Goal: Task Accomplishment & Management: Manage account settings

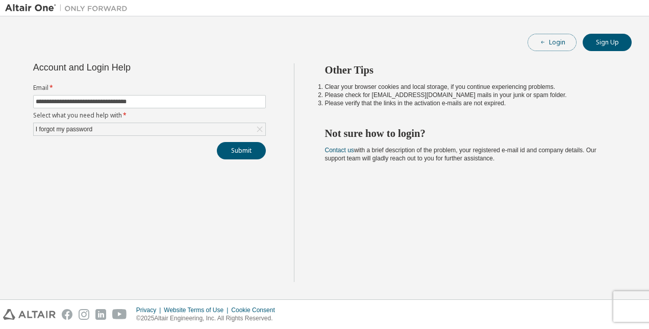
click at [558, 41] on button "Login" at bounding box center [552, 42] width 49 height 17
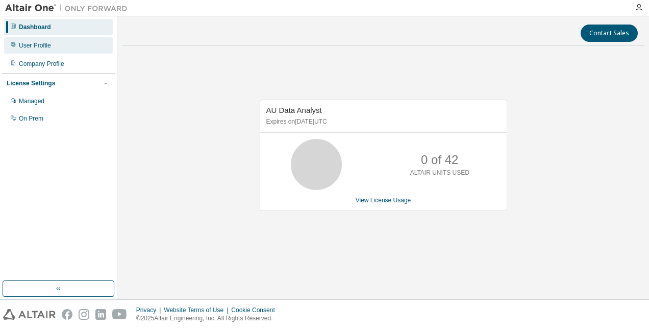
click at [50, 44] on div "User Profile" at bounding box center [58, 45] width 109 height 16
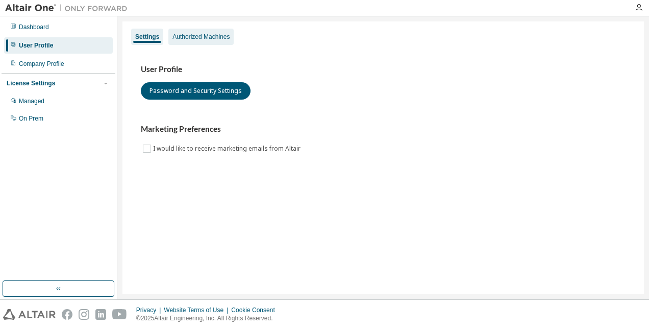
click at [196, 36] on div "Authorized Machines" at bounding box center [201, 37] width 57 height 8
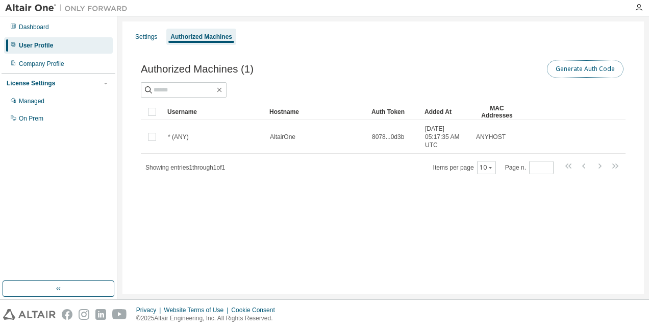
click at [598, 68] on button "Generate Auth Code" at bounding box center [585, 68] width 77 height 17
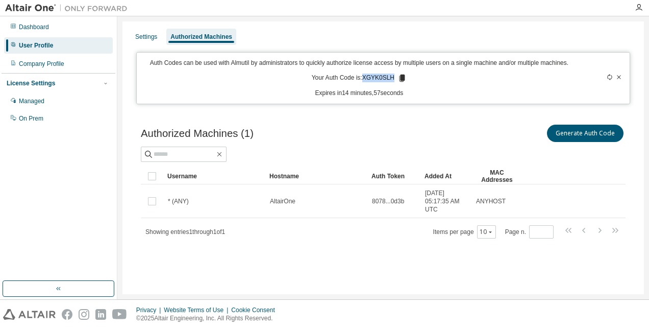
drag, startPoint x: 365, startPoint y: 79, endPoint x: 422, endPoint y: 68, distance: 57.7
click at [422, 68] on div "Auth Codes can be used with Almutil by administrators to quickly authorize lice…" at bounding box center [359, 78] width 433 height 39
copy p "XGYK0SLH"
click at [403, 76] on icon at bounding box center [403, 78] width 6 height 7
click at [479, 81] on div "Auth Codes can be used with Almutil by administrators to quickly authorize lice…" at bounding box center [359, 78] width 433 height 39
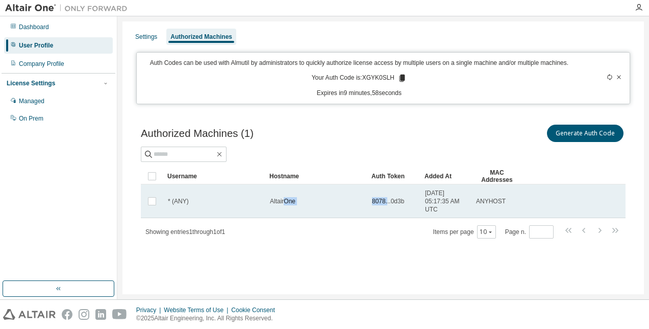
drag, startPoint x: 387, startPoint y: 207, endPoint x: 287, endPoint y: 201, distance: 100.2
click at [287, 201] on tr "* (ANY) AltairOne 8078...0d3b 2023-05-30 05:17:35 AM UTC ANYHOST" at bounding box center [383, 201] width 485 height 34
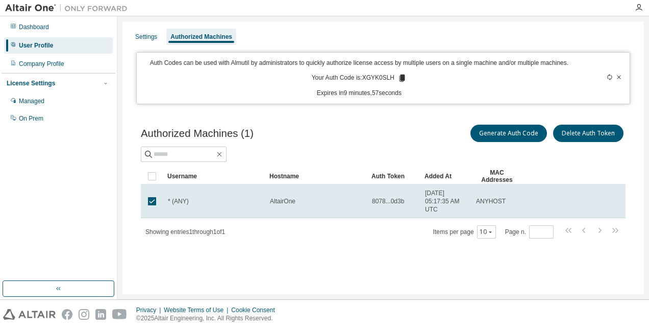
click at [380, 265] on div "Settings Authorized Machines Auth Codes can be used with Almutil by administrat…" at bounding box center [384, 157] width 522 height 273
click at [144, 33] on div "Settings" at bounding box center [146, 37] width 22 height 8
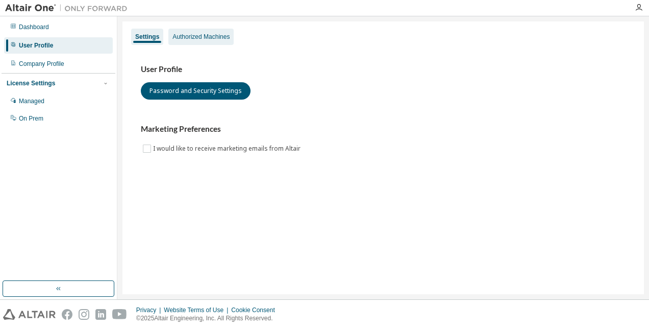
click at [195, 38] on div "Authorized Machines" at bounding box center [201, 37] width 57 height 8
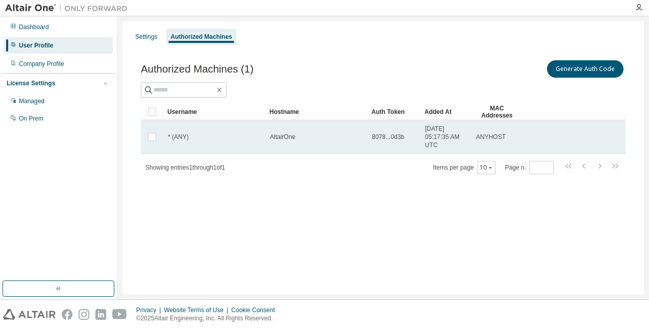
click at [396, 136] on span "8078...0d3b" at bounding box center [388, 137] width 32 height 8
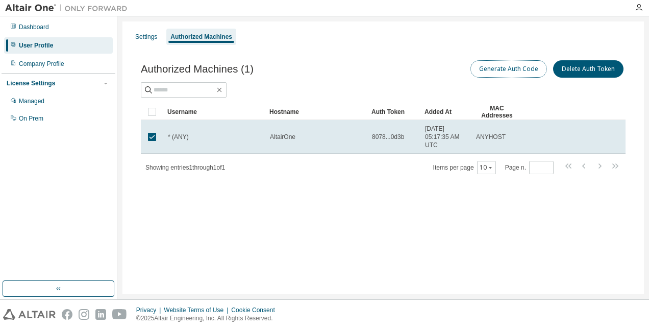
click at [493, 68] on button "Generate Auth Code" at bounding box center [509, 68] width 77 height 17
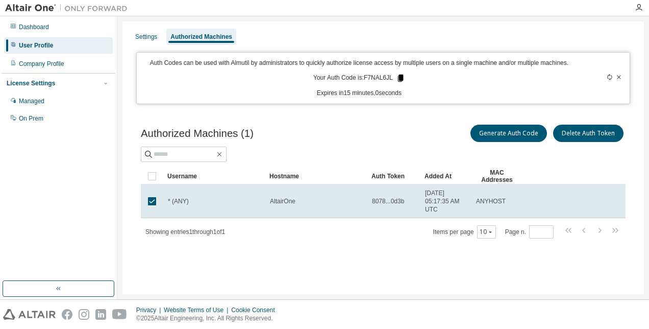
click at [400, 80] on icon at bounding box center [401, 78] width 6 height 7
click at [47, 31] on div "Dashboard" at bounding box center [34, 27] width 30 height 8
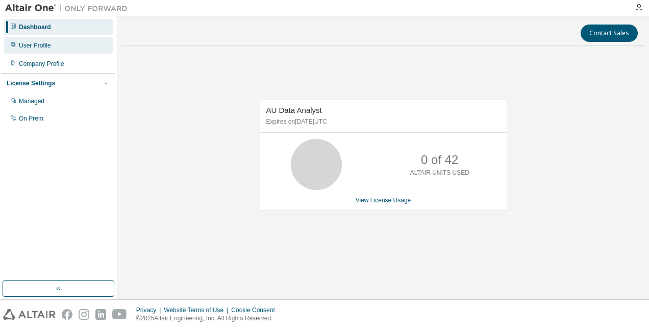
click at [49, 49] on div "User Profile" at bounding box center [35, 45] width 32 height 8
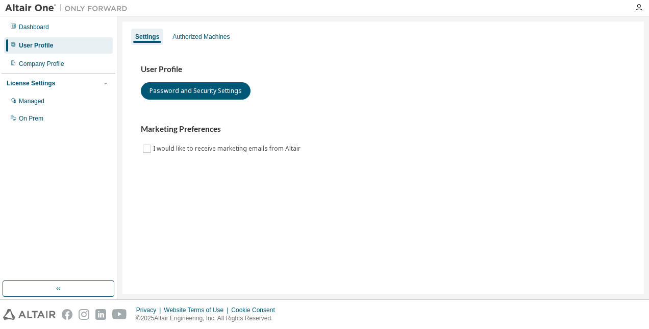
click at [188, 46] on div "User Profile Password and Security Settings Marketing Preferences I would like …" at bounding box center [384, 115] width 510 height 139
click at [188, 42] on div "Authorized Machines" at bounding box center [200, 37] width 65 height 16
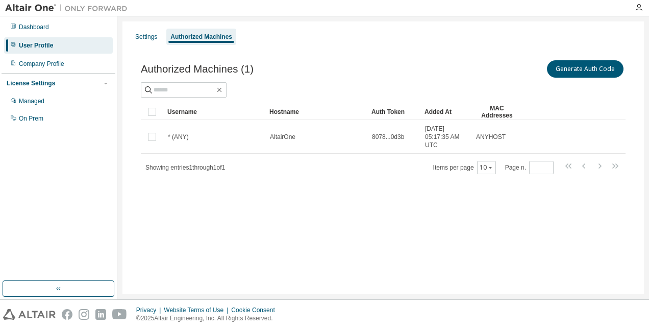
click at [188, 42] on div "Authorized Machines" at bounding box center [201, 37] width 70 height 16
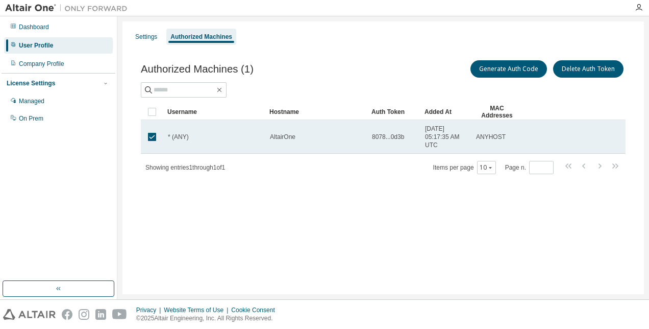
click at [424, 134] on td "2023-05-30 05:17:35 AM UTC" at bounding box center [446, 137] width 51 height 34
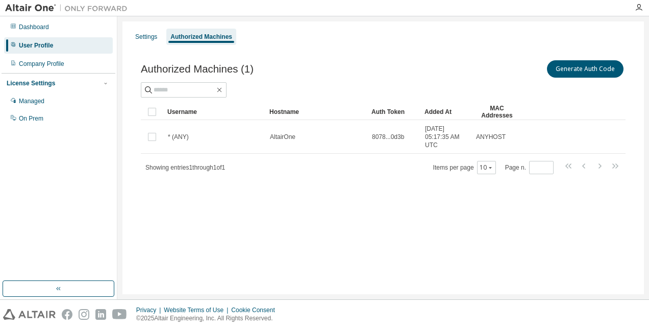
click at [424, 134] on td "2023-05-30 05:17:35 AM UTC" at bounding box center [446, 137] width 51 height 34
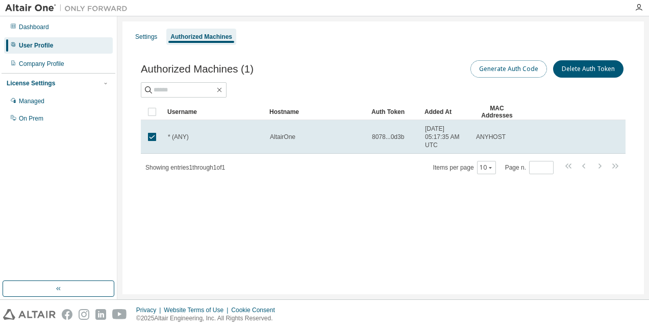
click at [489, 62] on button "Generate Auth Code" at bounding box center [509, 68] width 77 height 17
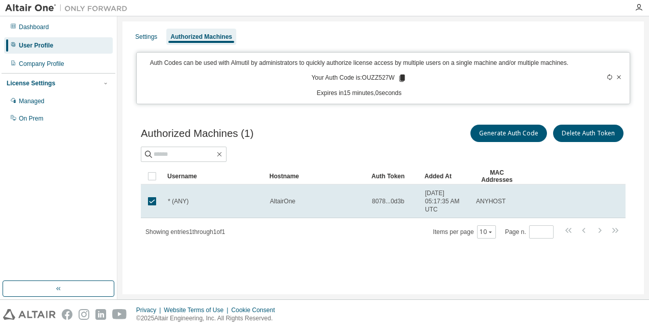
click at [400, 76] on icon at bounding box center [403, 78] width 6 height 7
click at [288, 67] on div "Auth Codes can be used with Almutil by administrators to quickly authorize lice…" at bounding box center [359, 78] width 433 height 39
click at [302, 62] on p "Auth Codes can be used with Almutil by administrators to quickly authorize lice…" at bounding box center [359, 63] width 433 height 9
